Goal: Task Accomplishment & Management: Use online tool/utility

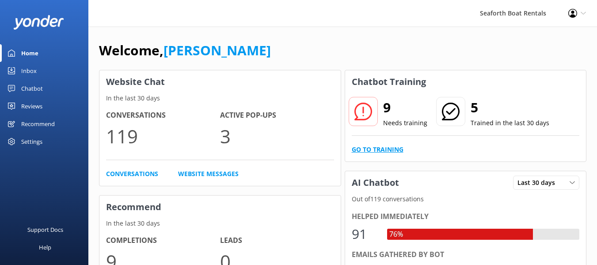
click at [387, 149] on link "Go to Training" at bounding box center [378, 150] width 52 height 10
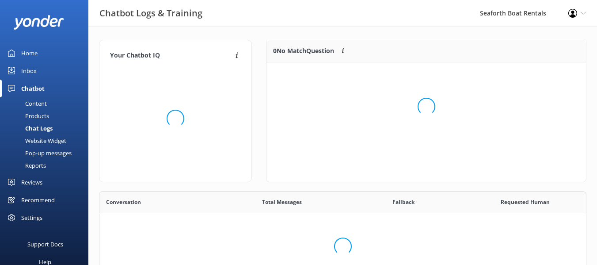
scroll to position [104, 313]
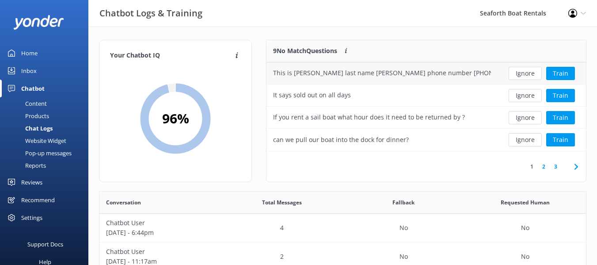
click at [455, 72] on div "This is [PERSON_NAME] last name [PERSON_NAME] phone number [PHONE_NUMBER] I nee…" at bounding box center [382, 73] width 218 height 10
click at [563, 76] on button "Train" at bounding box center [561, 73] width 29 height 13
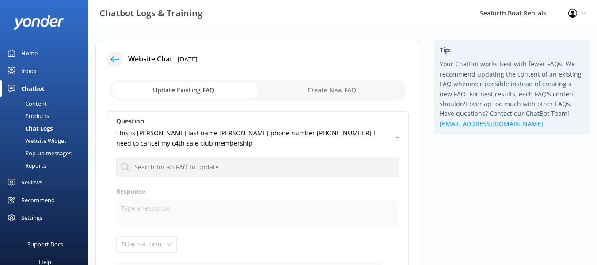
scroll to position [129, 0]
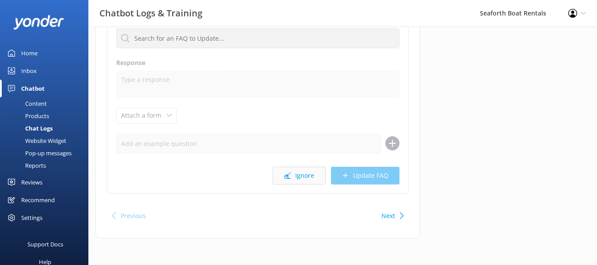
click at [294, 168] on button "Ignore" at bounding box center [299, 176] width 53 height 18
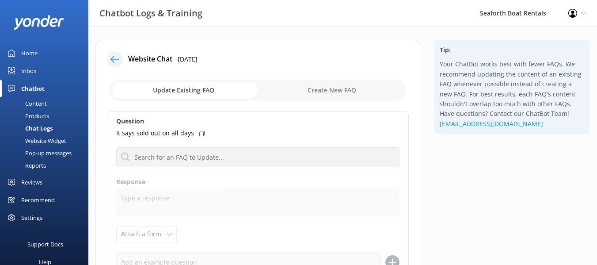
click at [115, 58] on icon at bounding box center [115, 59] width 9 height 9
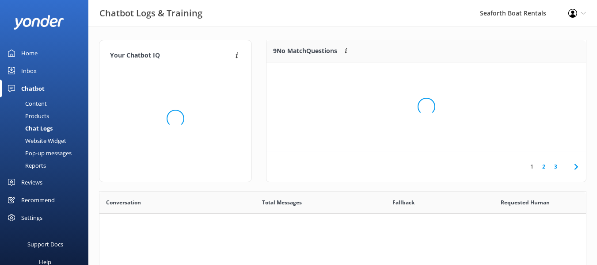
scroll to position [303, 480]
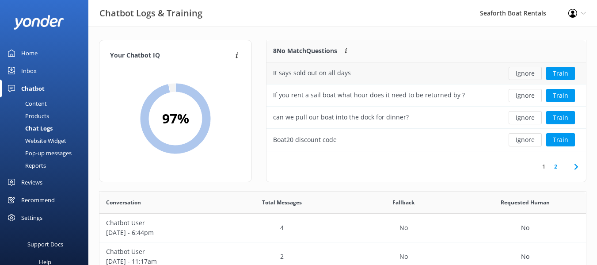
click at [529, 74] on button "Ignore" at bounding box center [525, 73] width 33 height 13
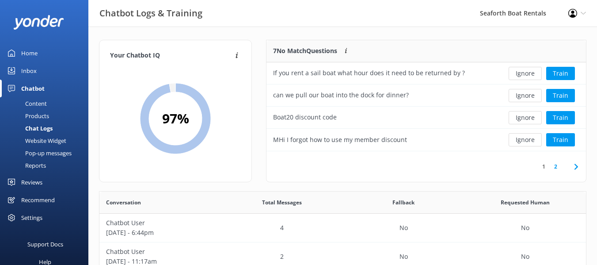
click at [529, 74] on button "Ignore" at bounding box center [525, 73] width 33 height 13
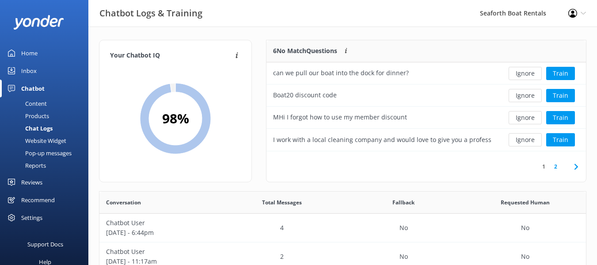
click at [529, 74] on button "Ignore" at bounding box center [525, 73] width 33 height 13
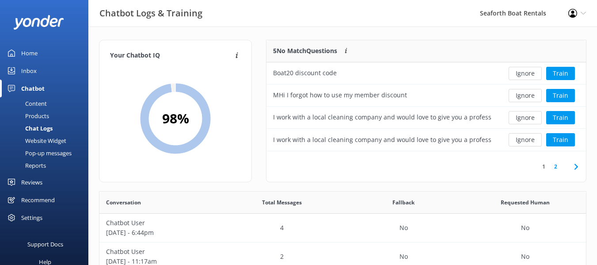
click at [529, 74] on button "Ignore" at bounding box center [525, 73] width 33 height 13
click at [528, 74] on button "Ignore" at bounding box center [525, 73] width 33 height 13
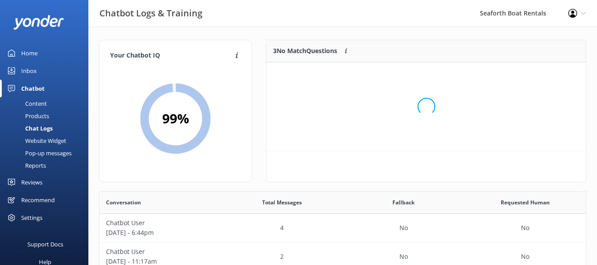
scroll to position [82, 313]
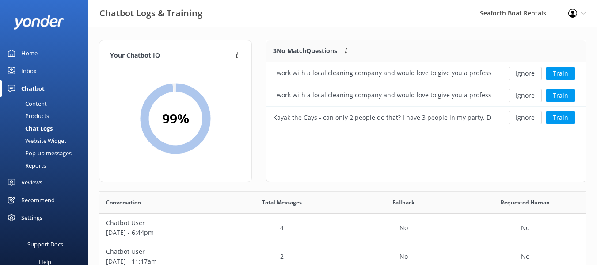
click at [528, 74] on button "Ignore" at bounding box center [525, 73] width 33 height 13
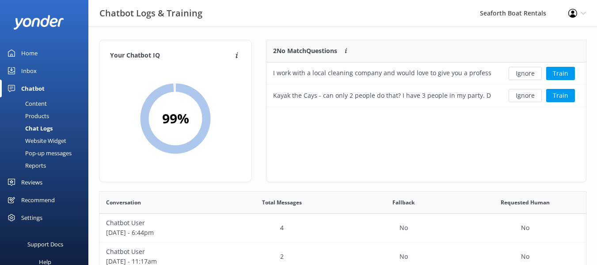
scroll to position [60, 313]
click at [525, 74] on button "Ignore" at bounding box center [525, 73] width 33 height 13
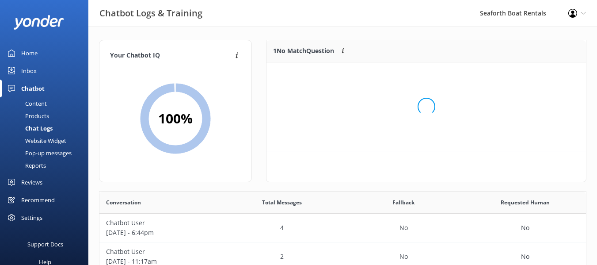
scroll to position [38, 313]
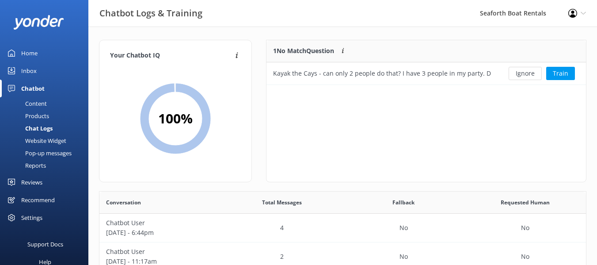
click at [525, 74] on button "Ignore" at bounding box center [525, 73] width 33 height 13
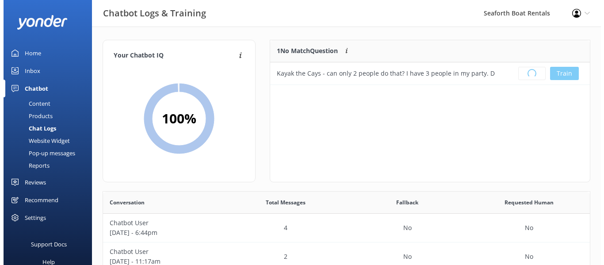
scroll to position [104, 313]
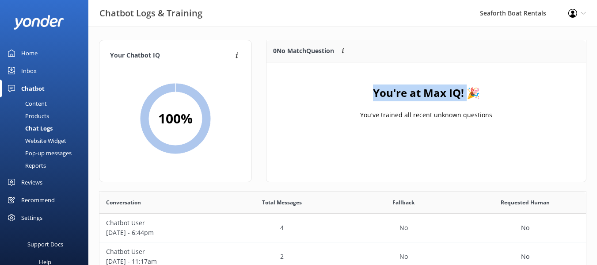
drag, startPoint x: 372, startPoint y: 92, endPoint x: 468, endPoint y: 96, distance: 96.0
click at [468, 96] on div "You're at Max IQ! 🎉 You've trained all recent unknown questions" at bounding box center [427, 106] width 320 height 88
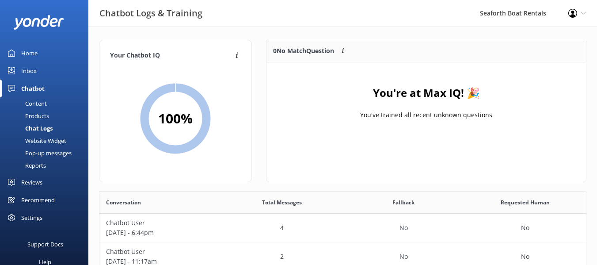
click at [569, 134] on div "You're at Max IQ! 🎉 You've trained all recent unknown questions" at bounding box center [427, 106] width 320 height 88
click at [29, 69] on div "Inbox" at bounding box center [28, 71] width 15 height 18
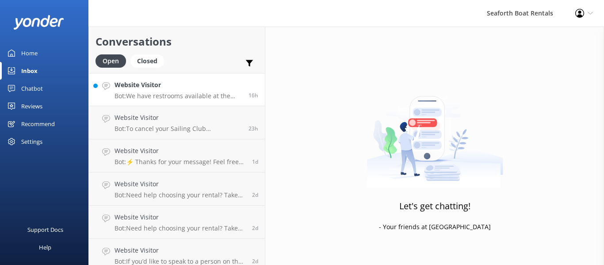
click at [190, 96] on p "Bot: We have restrooms available at the check-in locations. Boats 27' and large…" at bounding box center [178, 96] width 127 height 8
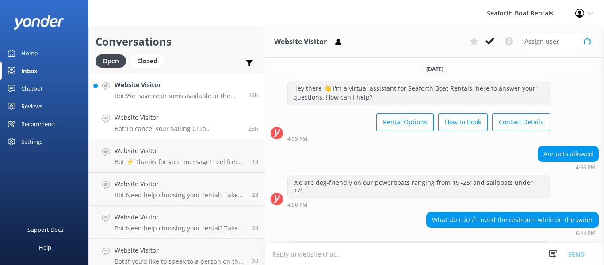
scroll to position [26, 0]
